Goal: Transaction & Acquisition: Book appointment/travel/reservation

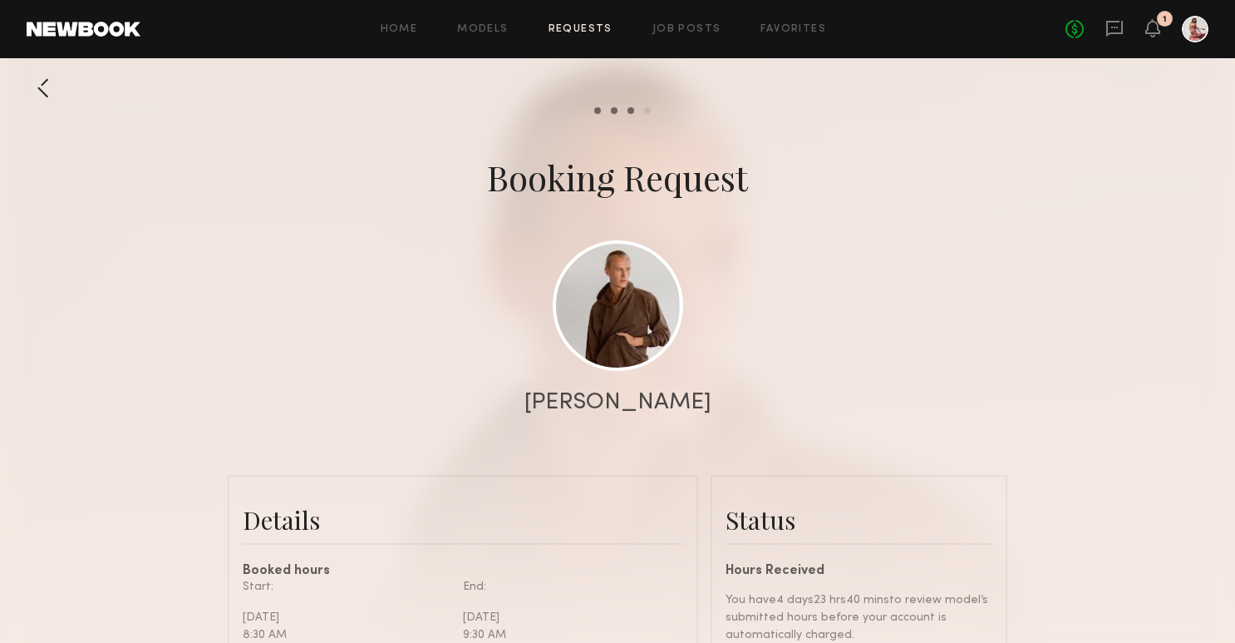
click at [826, 279] on div at bounding box center [617, 332] width 1235 height 665
click at [824, 292] on div at bounding box center [617, 332] width 1235 height 665
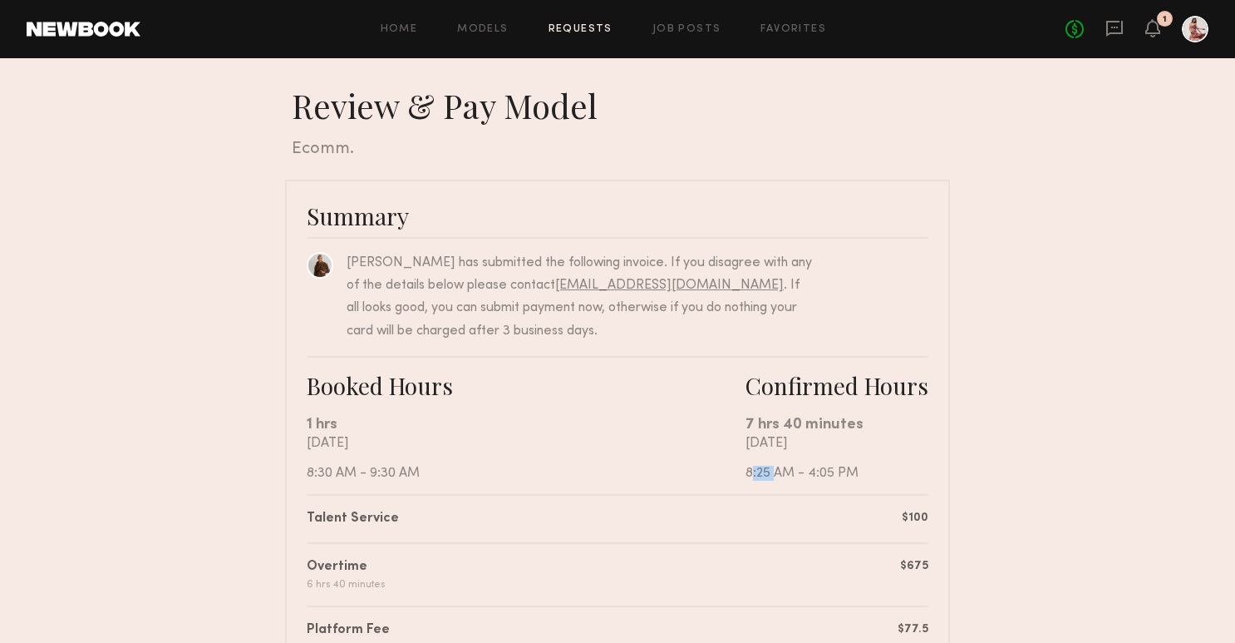
drag, startPoint x: 746, startPoint y: 471, endPoint x: 767, endPoint y: 469, distance: 21.7
click at [768, 469] on div "[DATE] 8:25 AM - 4:05 PM" at bounding box center [837, 458] width 183 height 45
drag, startPoint x: 808, startPoint y: 473, endPoint x: 831, endPoint y: 473, distance: 23.3
click at [833, 474] on div "[DATE] 8:25 AM - 4:05 PM" at bounding box center [837, 458] width 183 height 45
copy div "4:05"
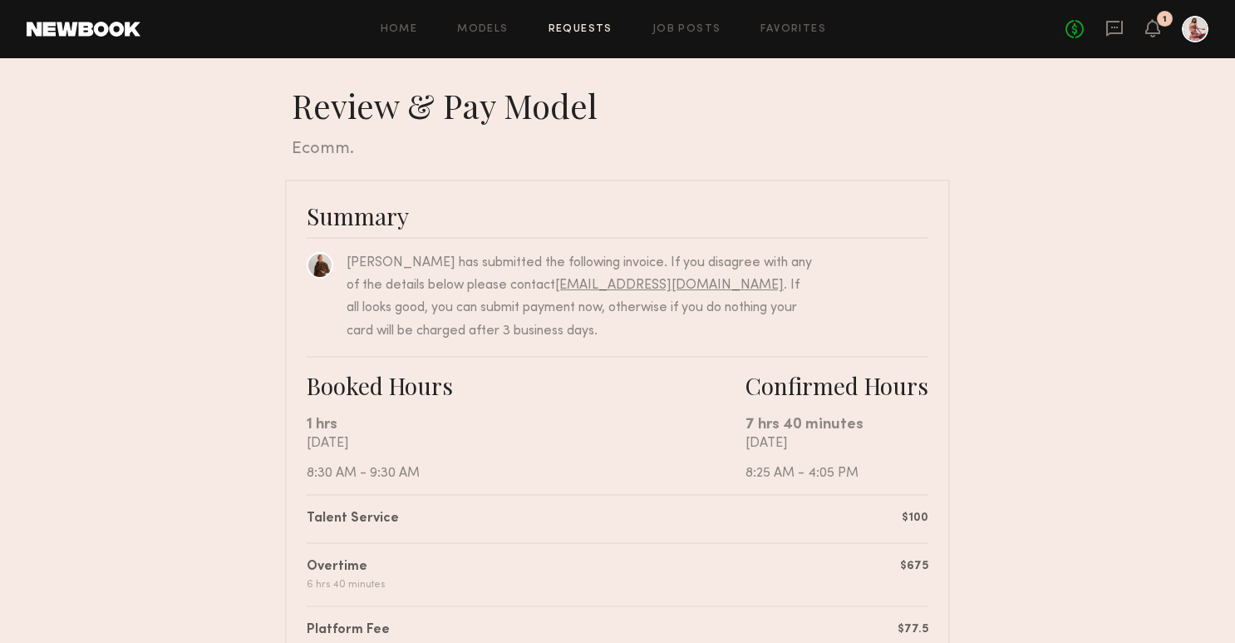
click at [819, 511] on div "Talent Service $100" at bounding box center [618, 519] width 622 height 20
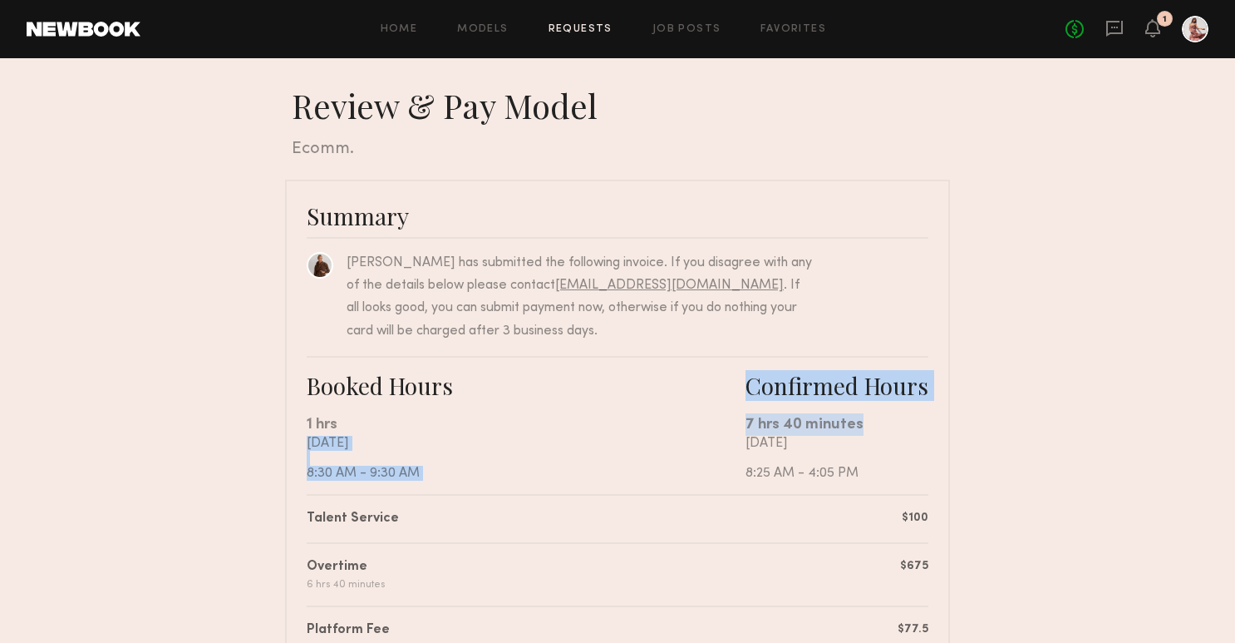
drag, startPoint x: 744, startPoint y: 421, endPoint x: 850, endPoint y: 421, distance: 106.4
click at [852, 422] on div "Booked Hours 1 hrs [DATE] 8:30 AM - 9:30 AM Confirmed Hours 7 hrs 40 minutes [D…" at bounding box center [618, 425] width 622 height 138
click at [850, 421] on div "7 hrs 40 minutes" at bounding box center [837, 424] width 183 height 22
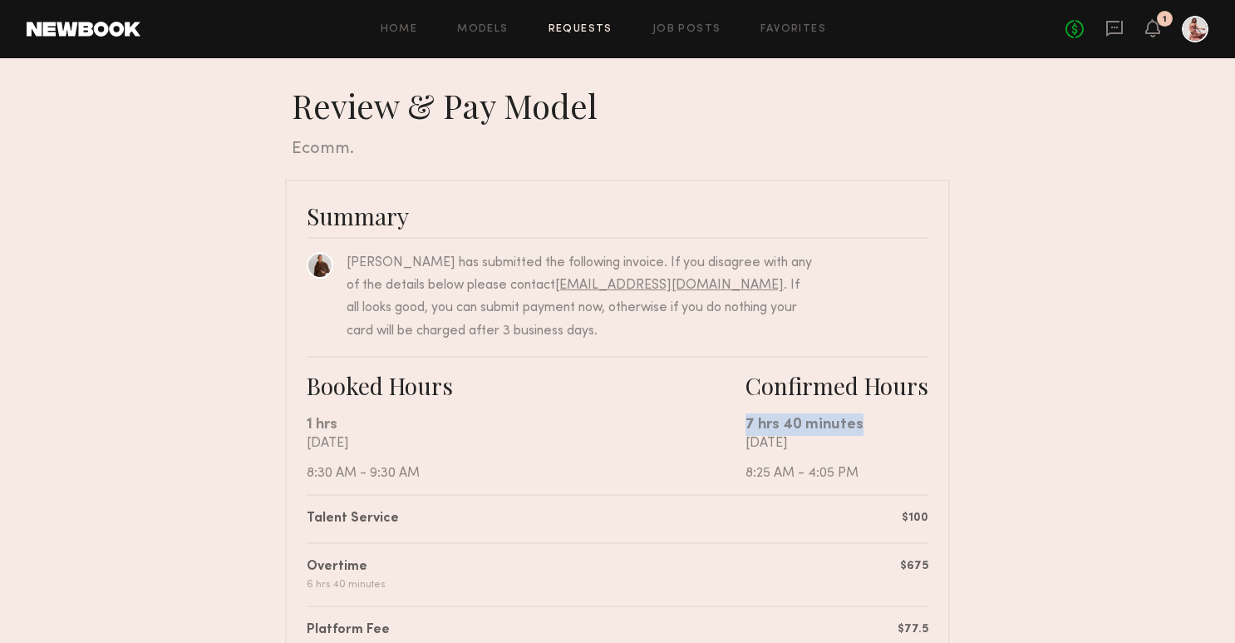
drag, startPoint x: 857, startPoint y: 423, endPoint x: 747, endPoint y: 421, distance: 109.8
click at [747, 421] on div "7 hrs 40 minutes" at bounding box center [837, 424] width 183 height 22
copy div "7 hrs 40 minutes"
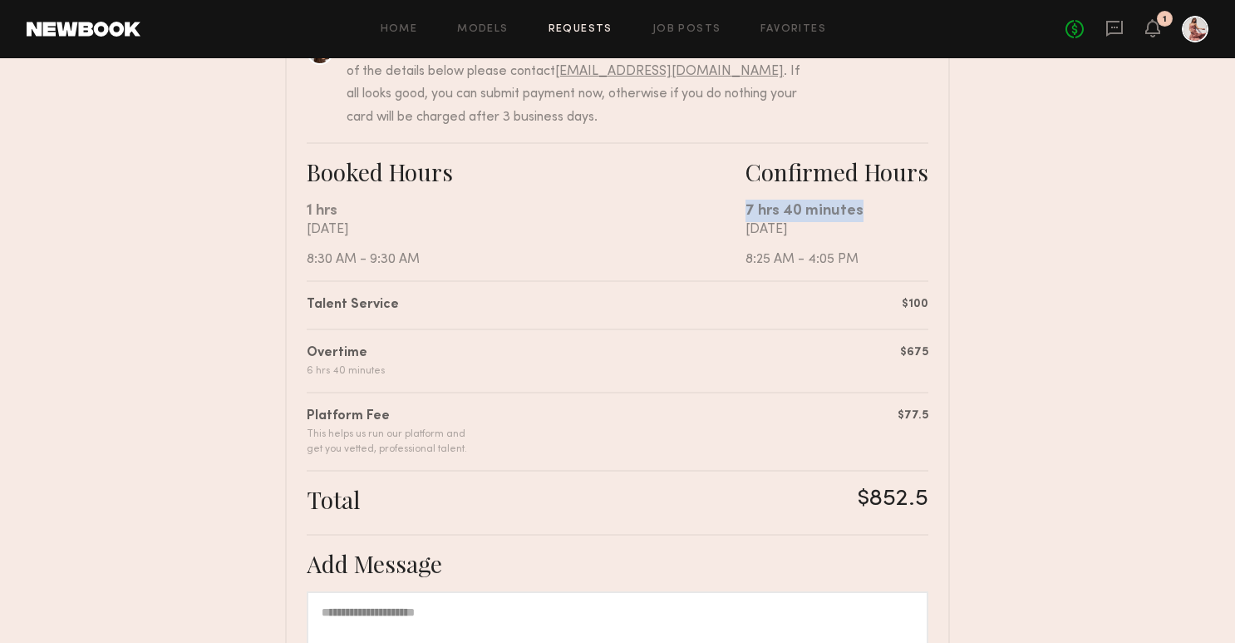
scroll to position [219, 0]
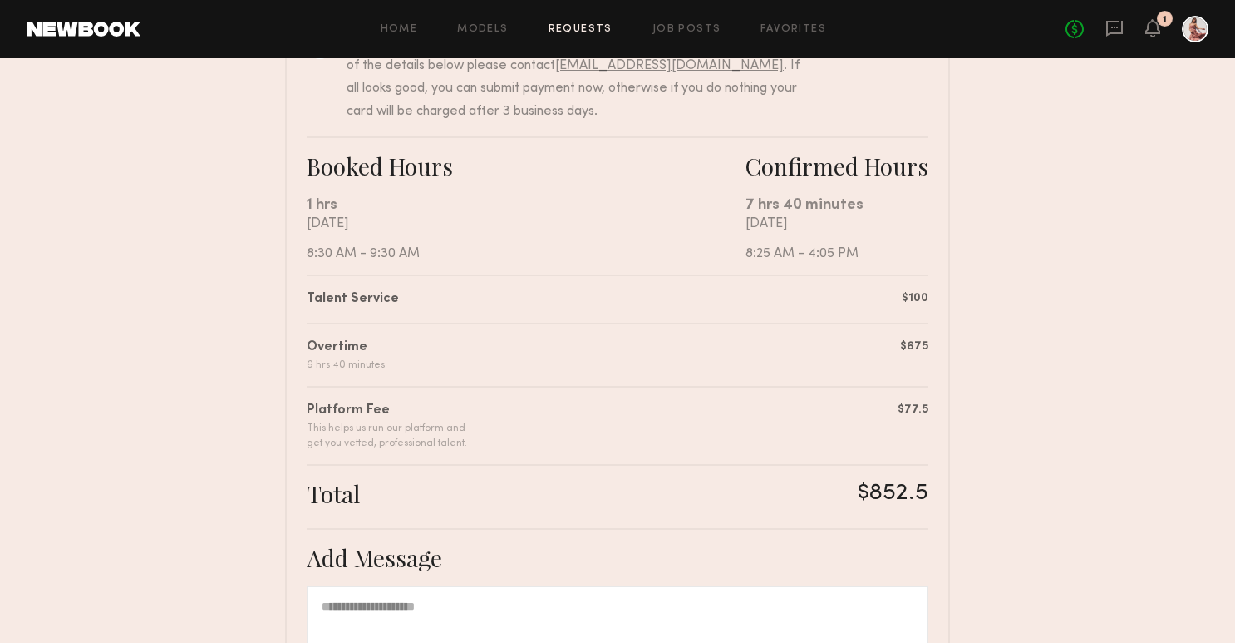
click at [528, 251] on div "[DATE] 8:30 AM - 9:30 AM" at bounding box center [526, 238] width 439 height 45
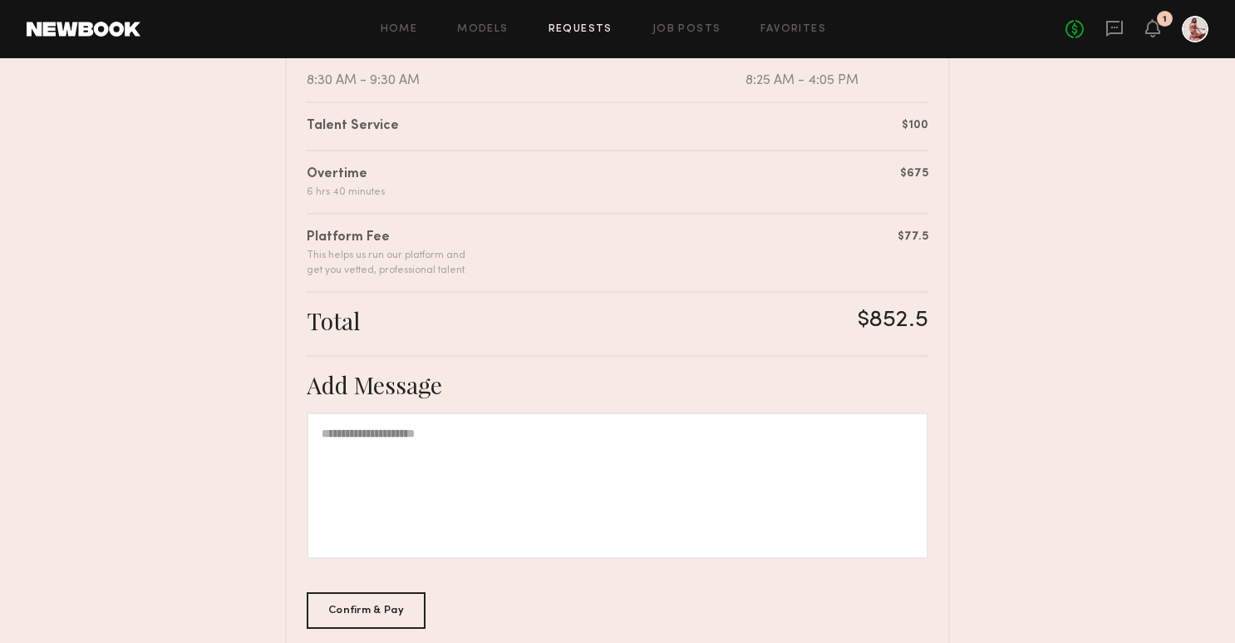
scroll to position [483, 0]
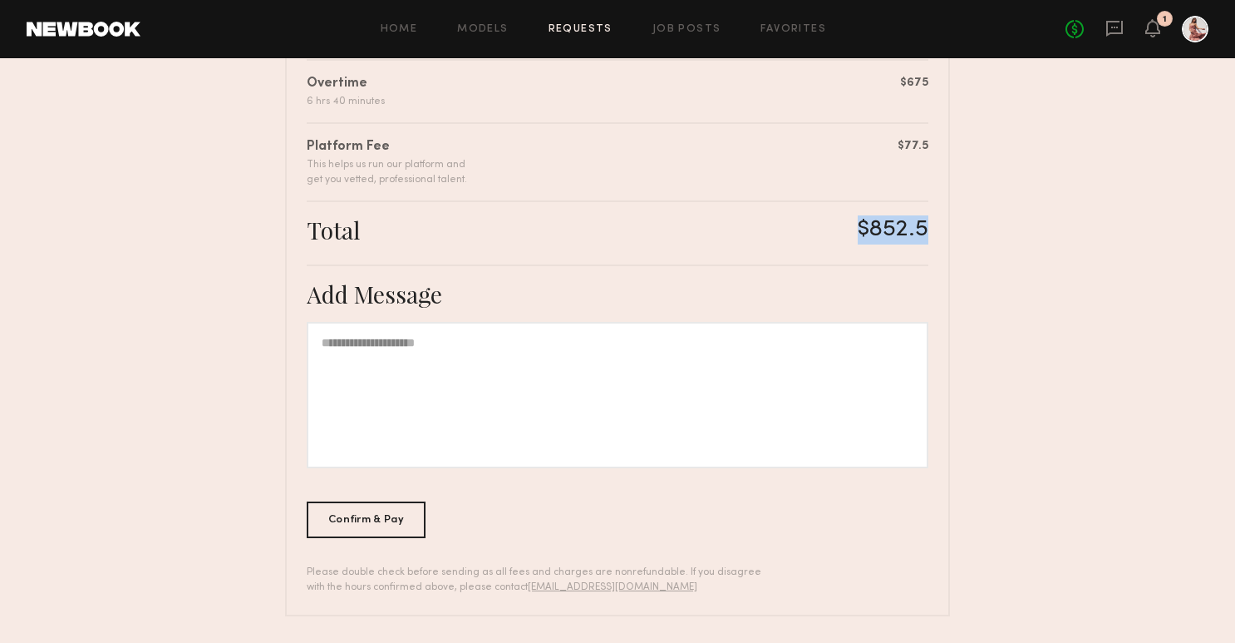
drag, startPoint x: 858, startPoint y: 230, endPoint x: 933, endPoint y: 231, distance: 74.8
click at [935, 232] on div "Summary [PERSON_NAME] has submitted the following invoice. If you disagree with…" at bounding box center [617, 156] width 665 height 919
copy div "$852.5"
click at [402, 520] on div "Confirm & Pay" at bounding box center [366, 519] width 119 height 37
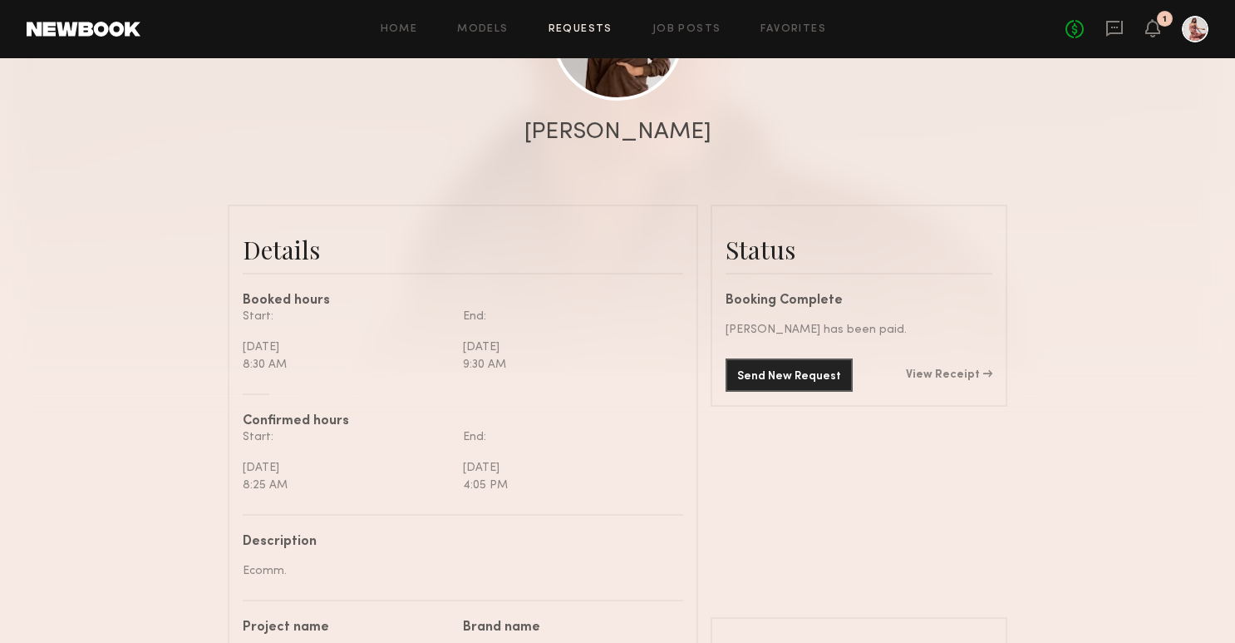
scroll to position [272, 0]
click at [959, 368] on link "View Receipt" at bounding box center [949, 373] width 86 height 12
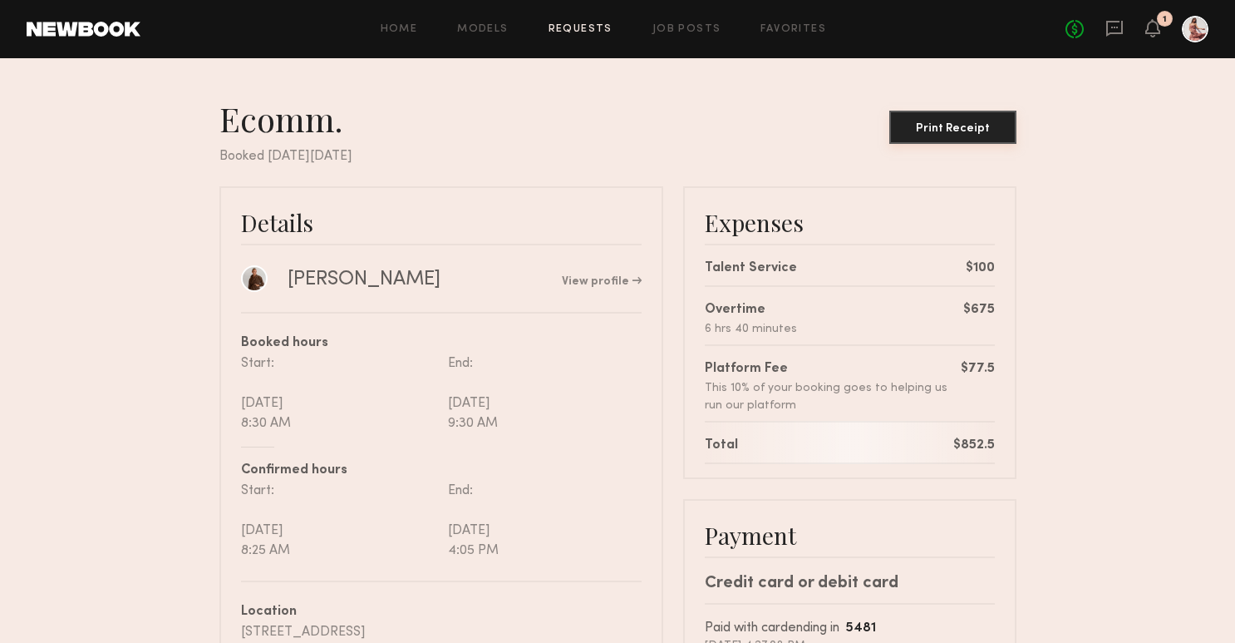
click at [990, 130] on div "Print Receipt" at bounding box center [953, 129] width 114 height 12
